Goal: Task Accomplishment & Management: Manage account settings

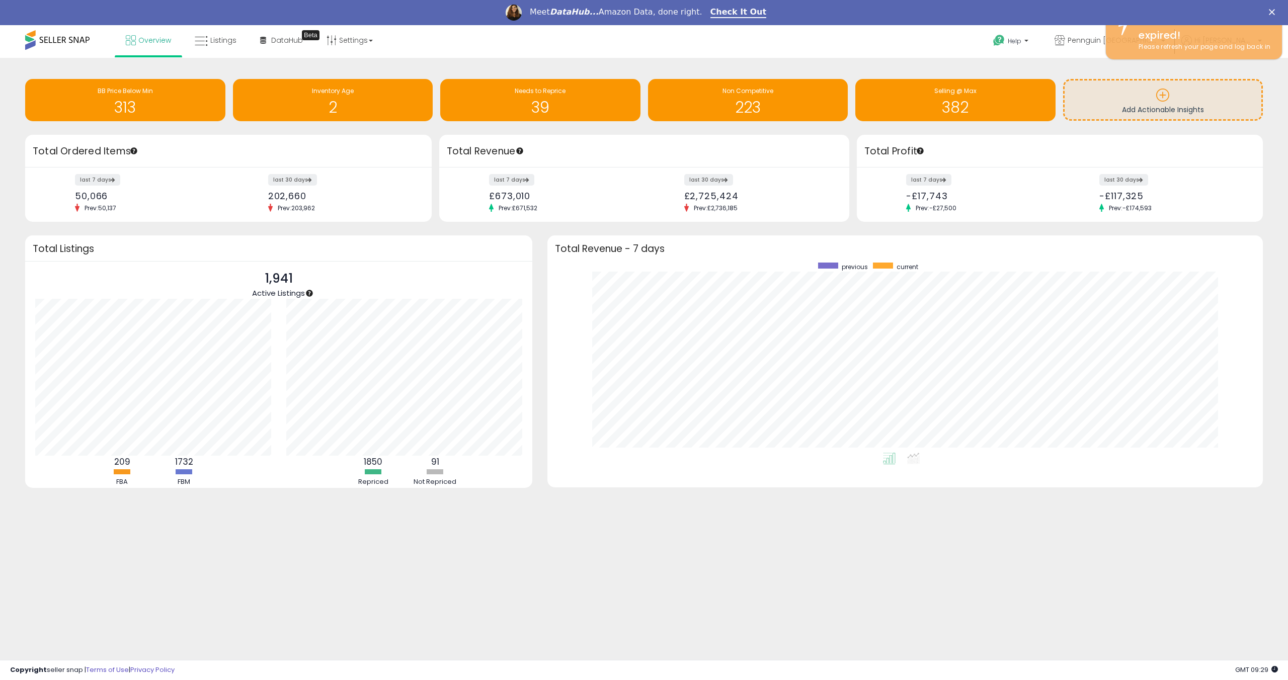
scroll to position [190, 695]
